Goal: Check status

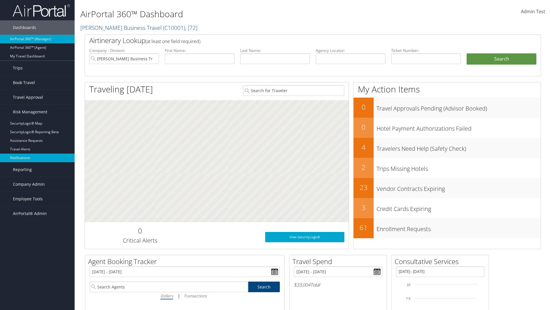
click at [37, 158] on link "Notifications" at bounding box center [37, 157] width 75 height 9
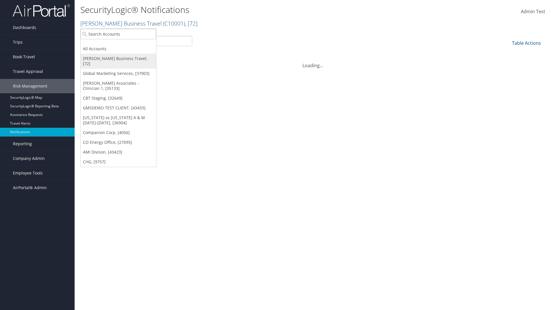
click at [118, 59] on link "[PERSON_NAME] Business Travel, [72]" at bounding box center [118, 61] width 75 height 15
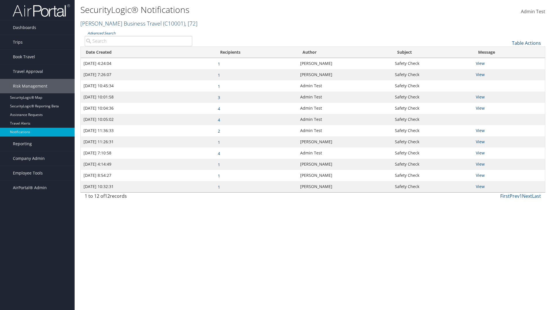
click at [118, 23] on link "Christopherson Business Travel ( C10001 ) , [ 72 ]" at bounding box center [138, 24] width 117 height 8
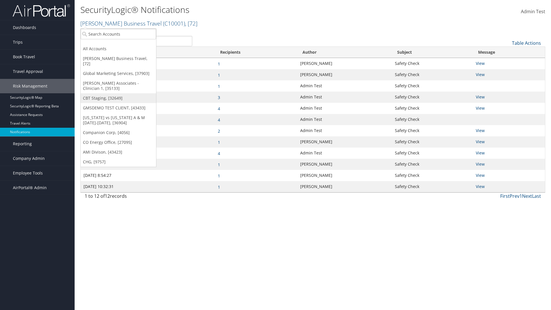
click at [118, 93] on link "CBT Staging, [32649]" at bounding box center [118, 98] width 75 height 10
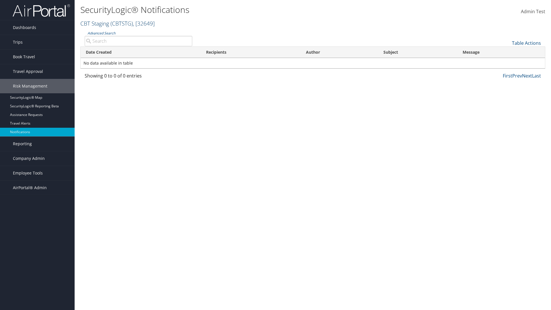
click at [95, 23] on link "CBT Staging ( CBTSTG ) , [ 32649 ]" at bounding box center [117, 24] width 74 height 8
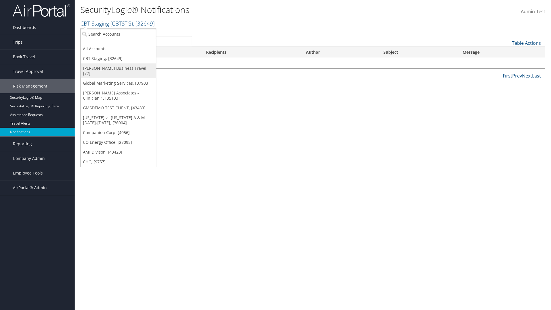
click at [118, 68] on link "[PERSON_NAME] Business Travel, [72]" at bounding box center [118, 70] width 75 height 15
